Goal: Transaction & Acquisition: Book appointment/travel/reservation

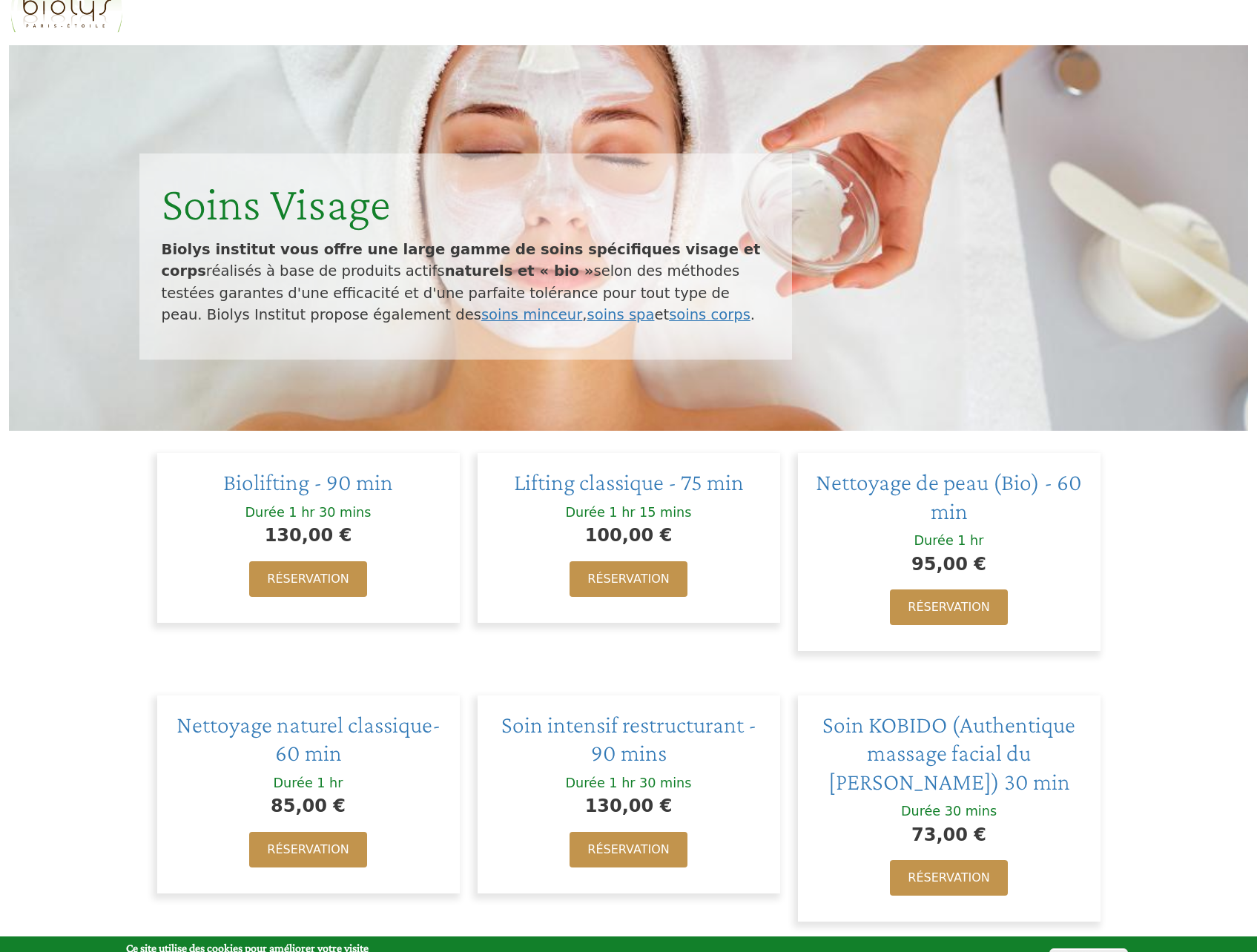
scroll to position [223, 0]
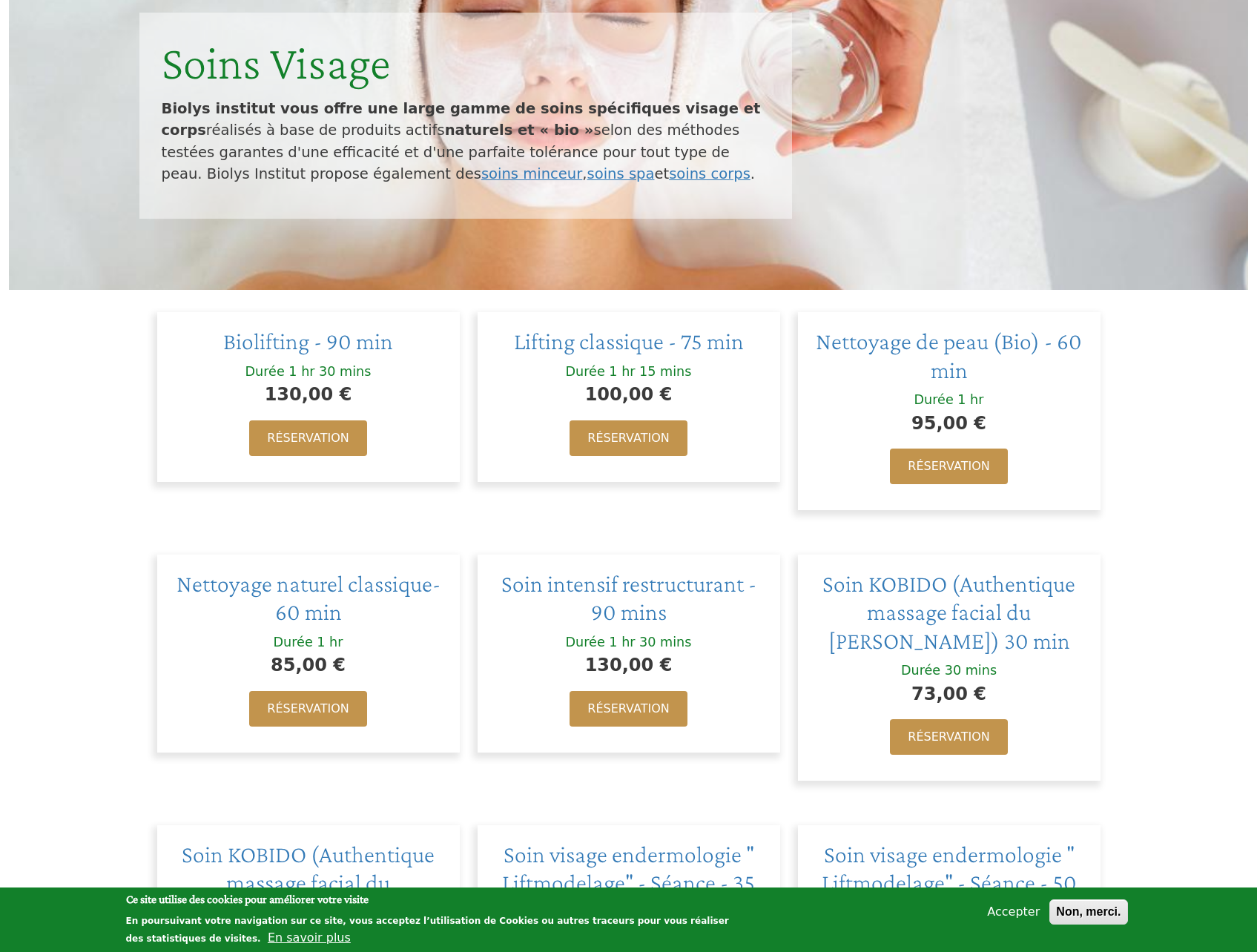
click at [1012, 917] on button "Accepter" at bounding box center [1012, 911] width 64 height 18
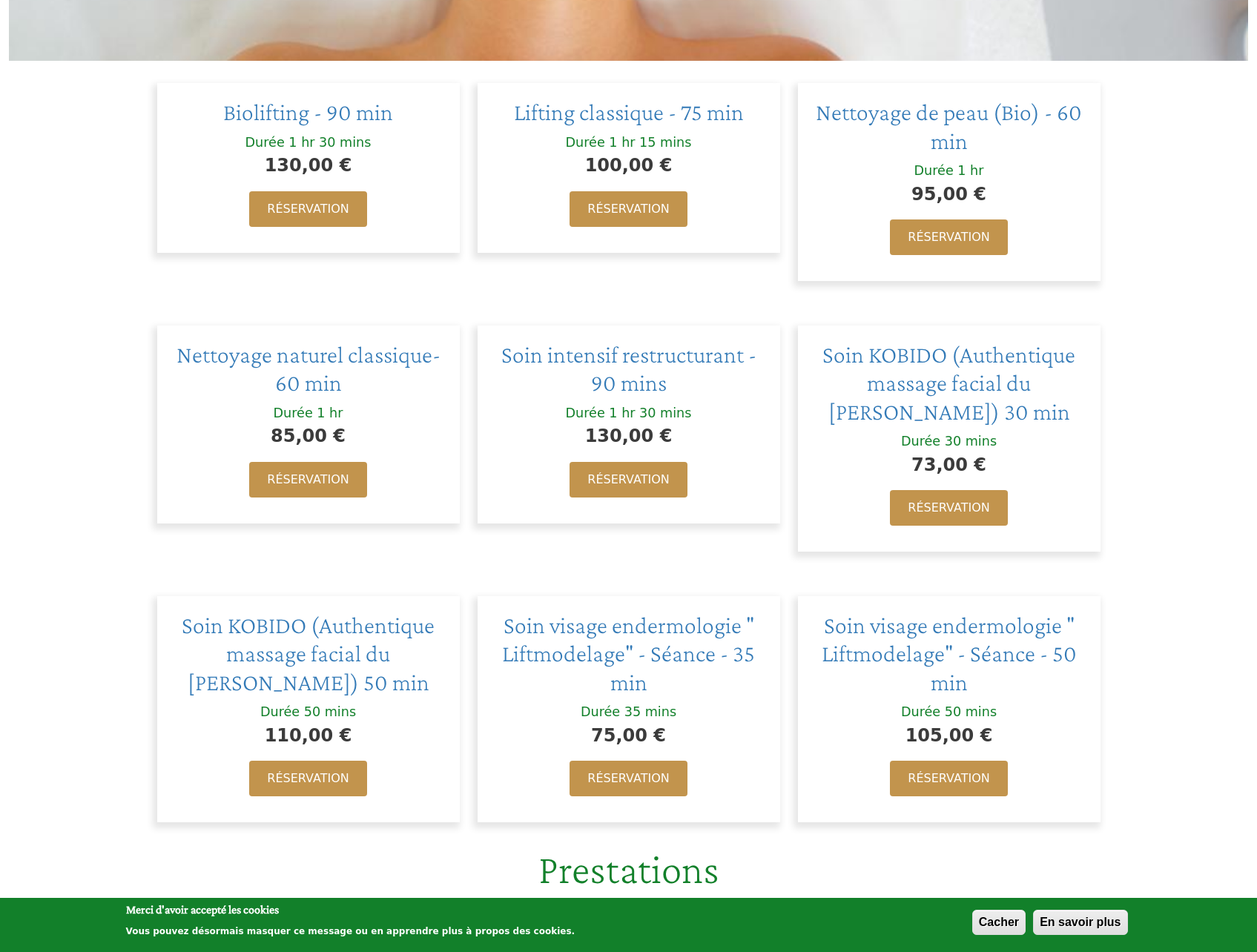
scroll to position [444, 0]
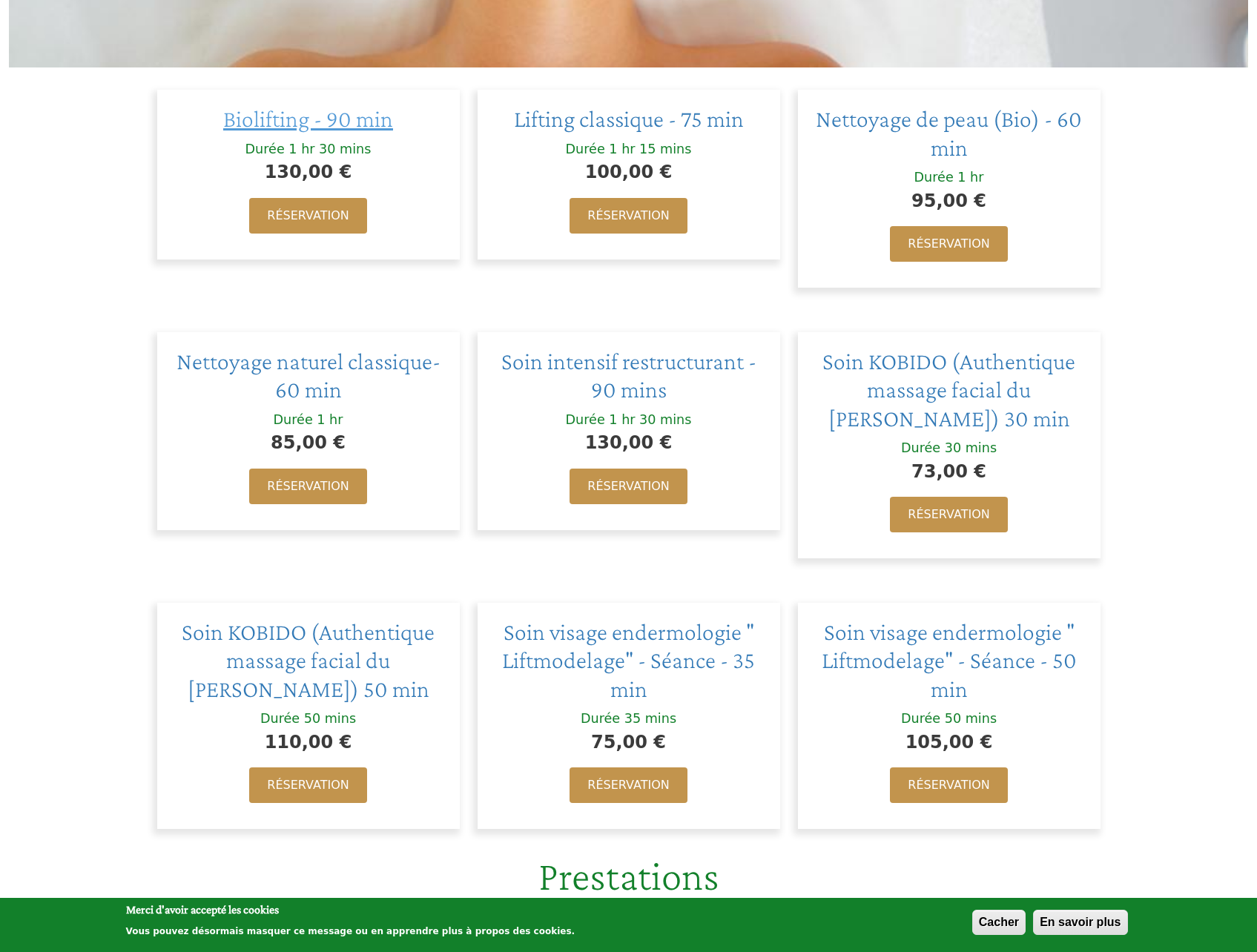
click at [326, 131] on span "Biolifting - 90 min" at bounding box center [308, 119] width 170 height 27
